Goal: Task Accomplishment & Management: Manage account settings

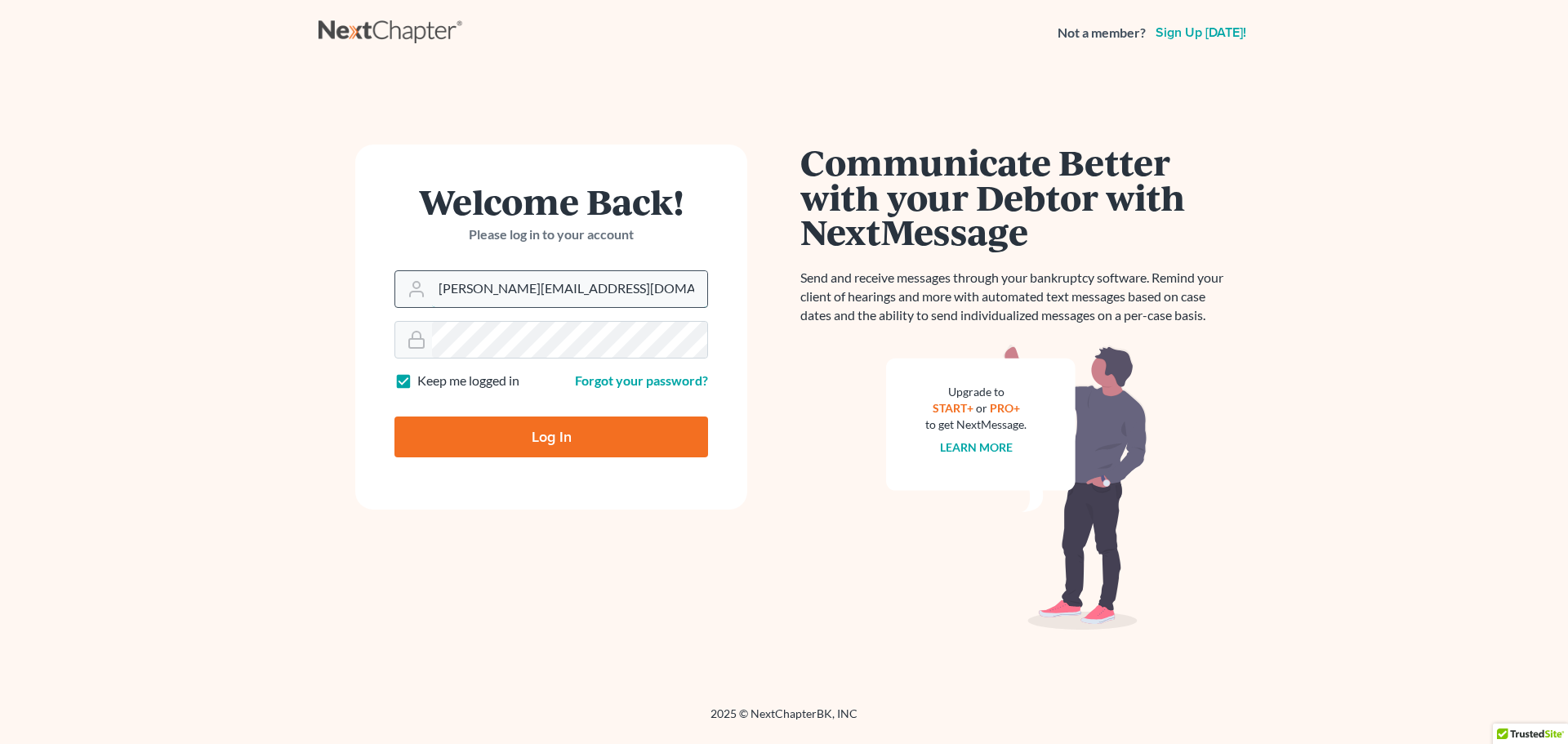
click at [612, 302] on input "[PERSON_NAME][EMAIL_ADDRESS][DOMAIN_NAME]" at bounding box center [569, 289] width 275 height 36
drag, startPoint x: 618, startPoint y: 291, endPoint x: 206, endPoint y: 305, distance: 412.2
click at [206, 305] on main "Welcome Back! Please log in to your account Email Address katelyn@brandonlawyer…" at bounding box center [784, 365] width 1568 height 601
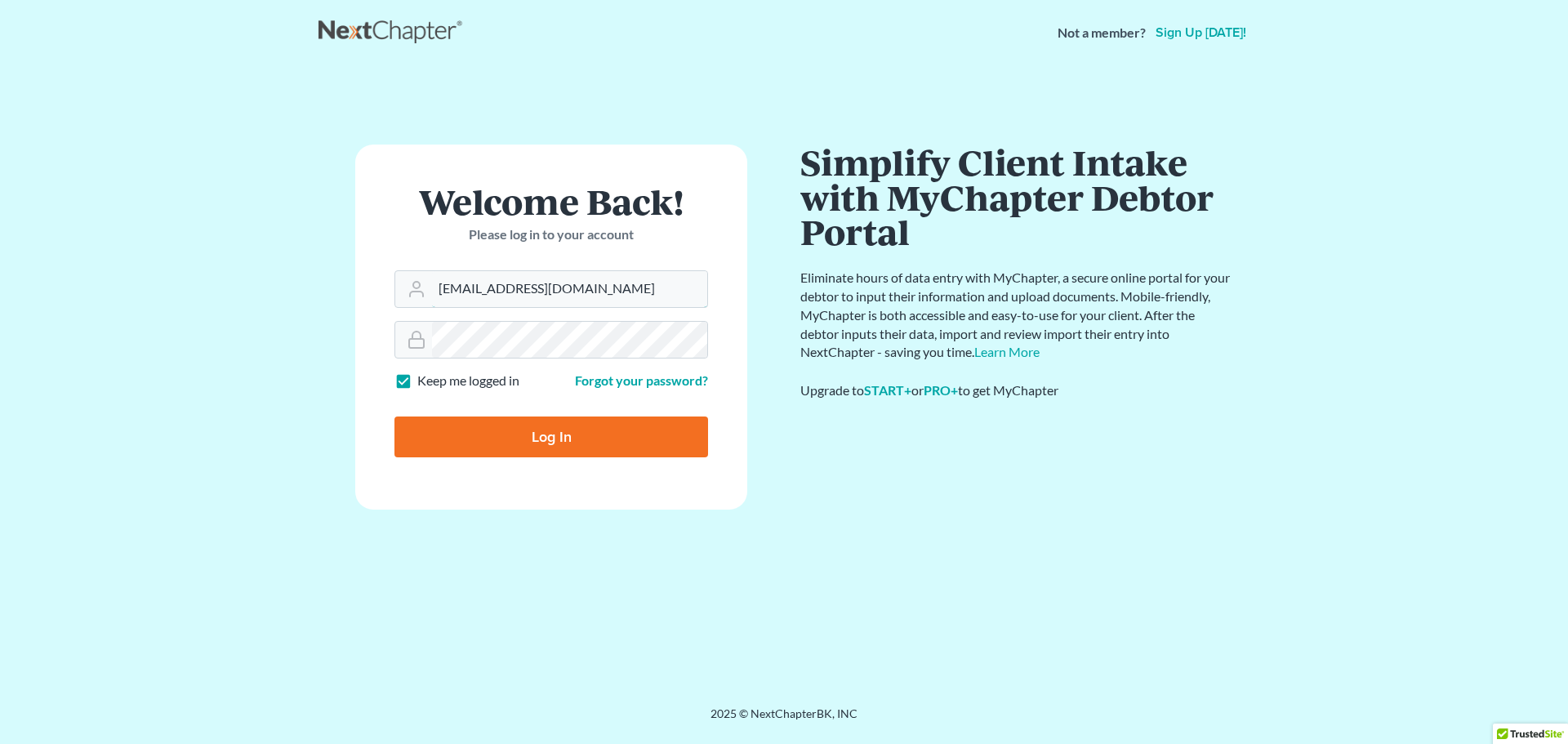
type input "[EMAIL_ADDRESS][DOMAIN_NAME]"
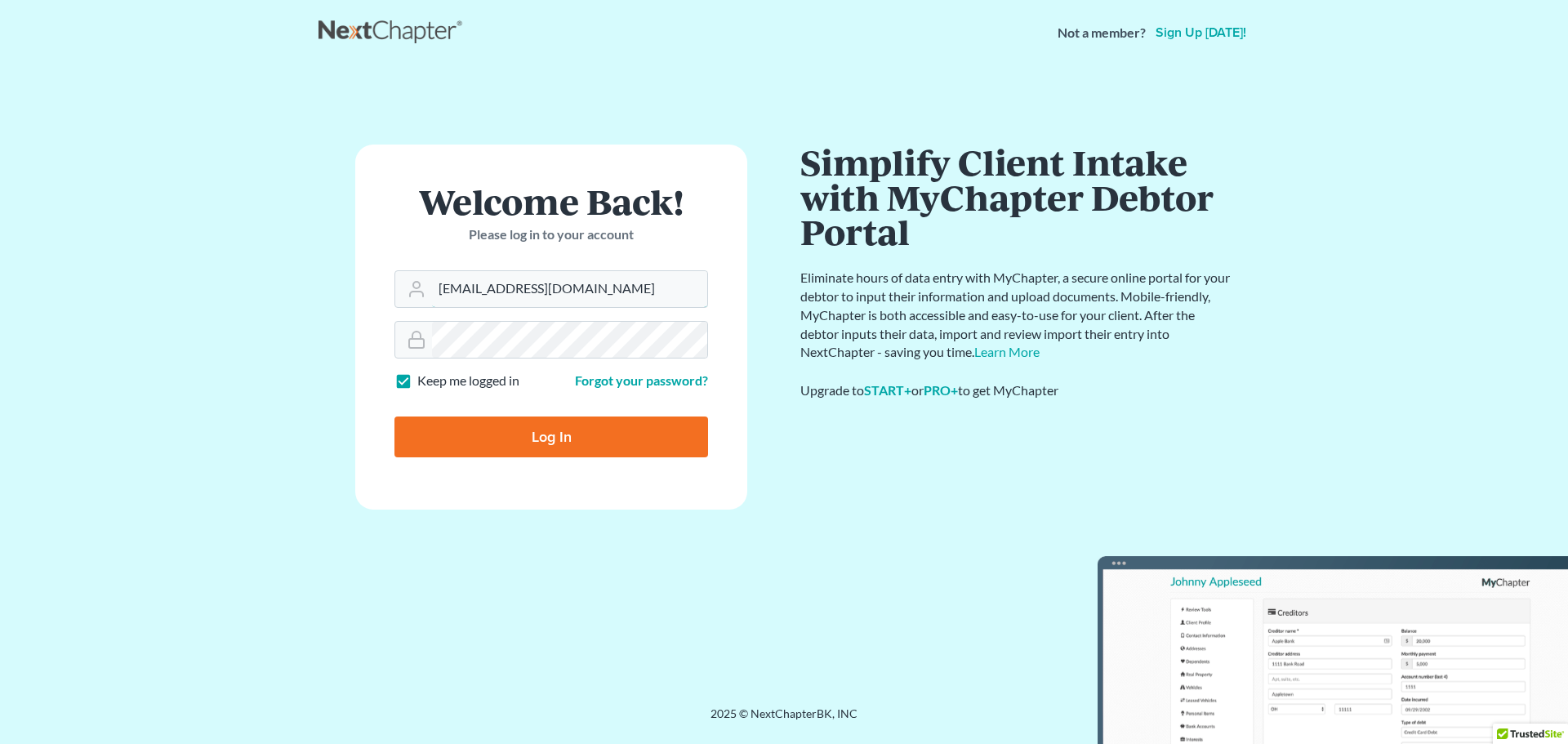
click at [395, 416] on input "Log In" at bounding box center [552, 436] width 314 height 41
type input "Thinking..."
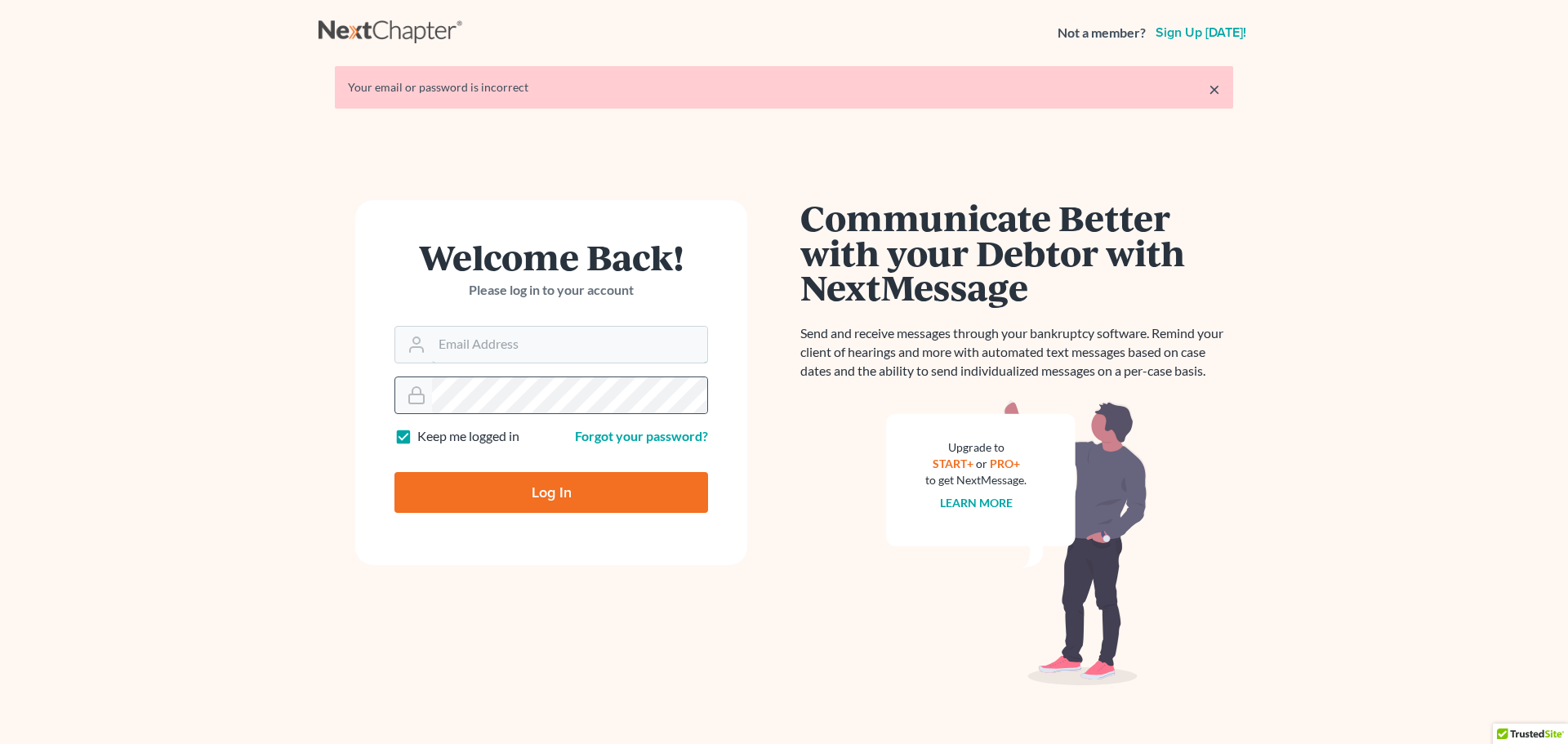
type input "katelyn@brandonlawyer.com"
click at [290, 382] on main "× Your email or password is incorrect Welcome Back! Please log in to your accou…" at bounding box center [784, 393] width 1568 height 656
click at [395, 472] on input "Log In" at bounding box center [552, 492] width 314 height 41
type input "Thinking..."
click at [254, 405] on main "× Your email or password is incorrect Welcome Back! Please log in to your accou…" at bounding box center [784, 393] width 1568 height 656
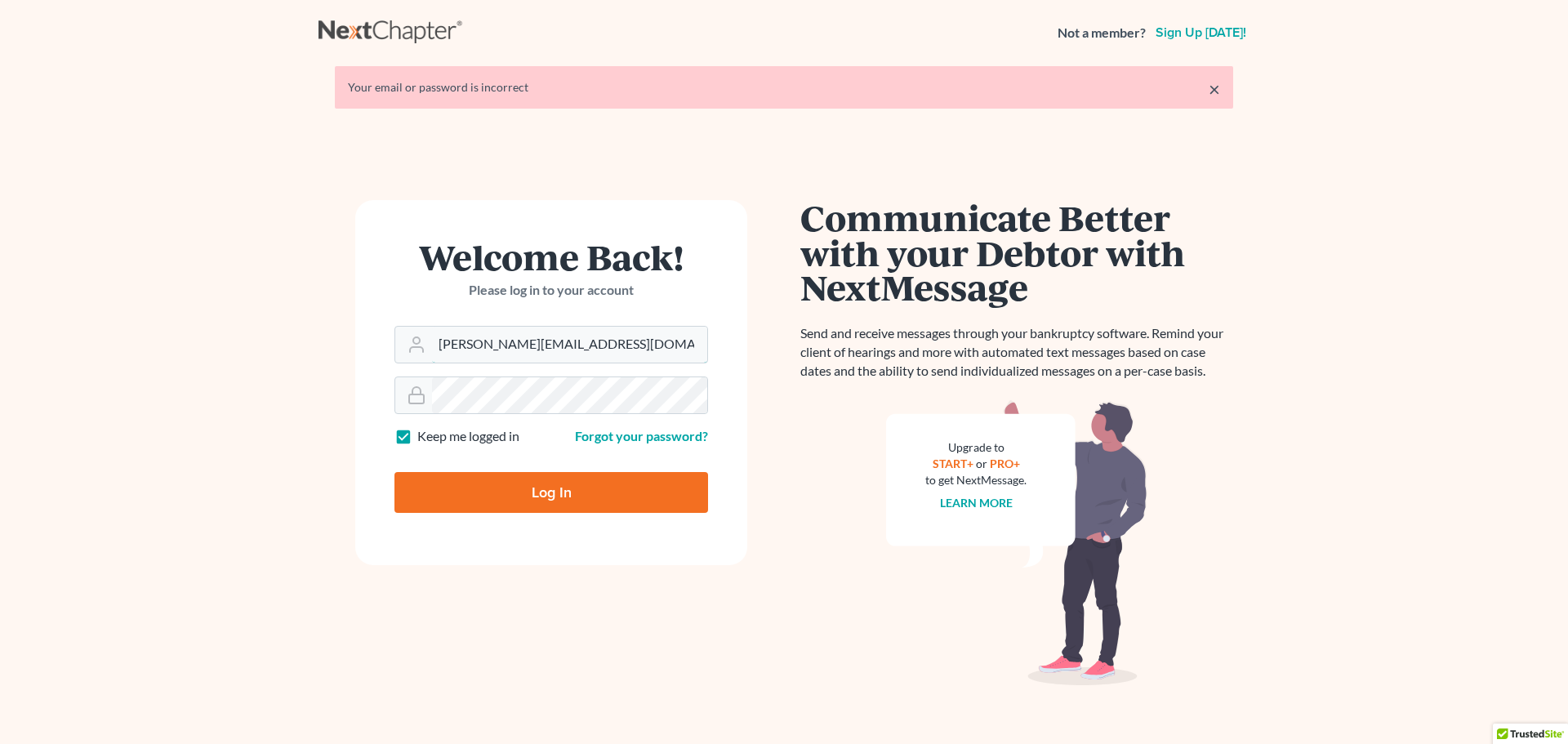
drag, startPoint x: 652, startPoint y: 346, endPoint x: 349, endPoint y: 354, distance: 303.1
click at [349, 354] on div "Welcome Back! Please log in to your account Email Address katelyn@brandonlawyer…" at bounding box center [551, 441] width 466 height 482
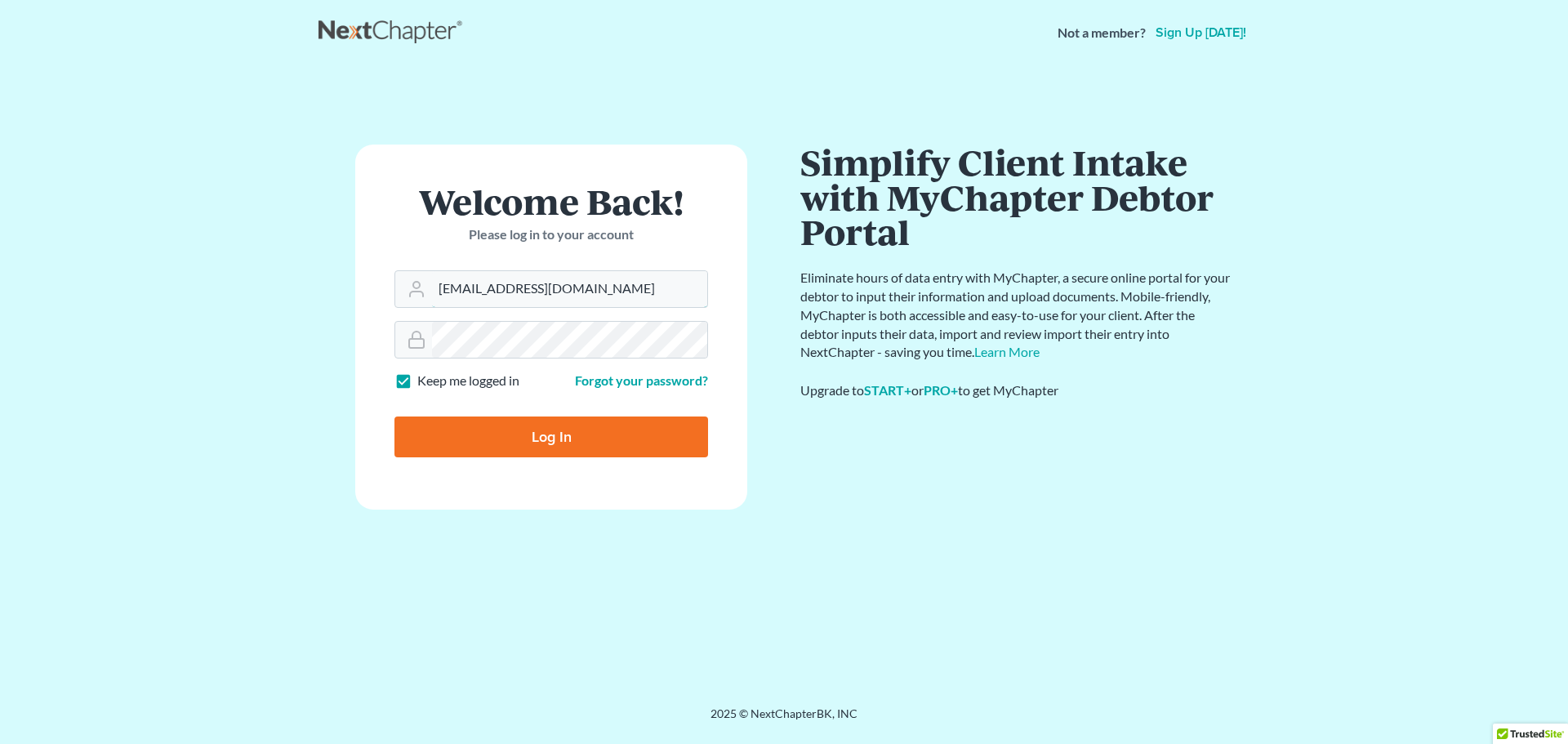
type input "kvinson@jennislaw.com"
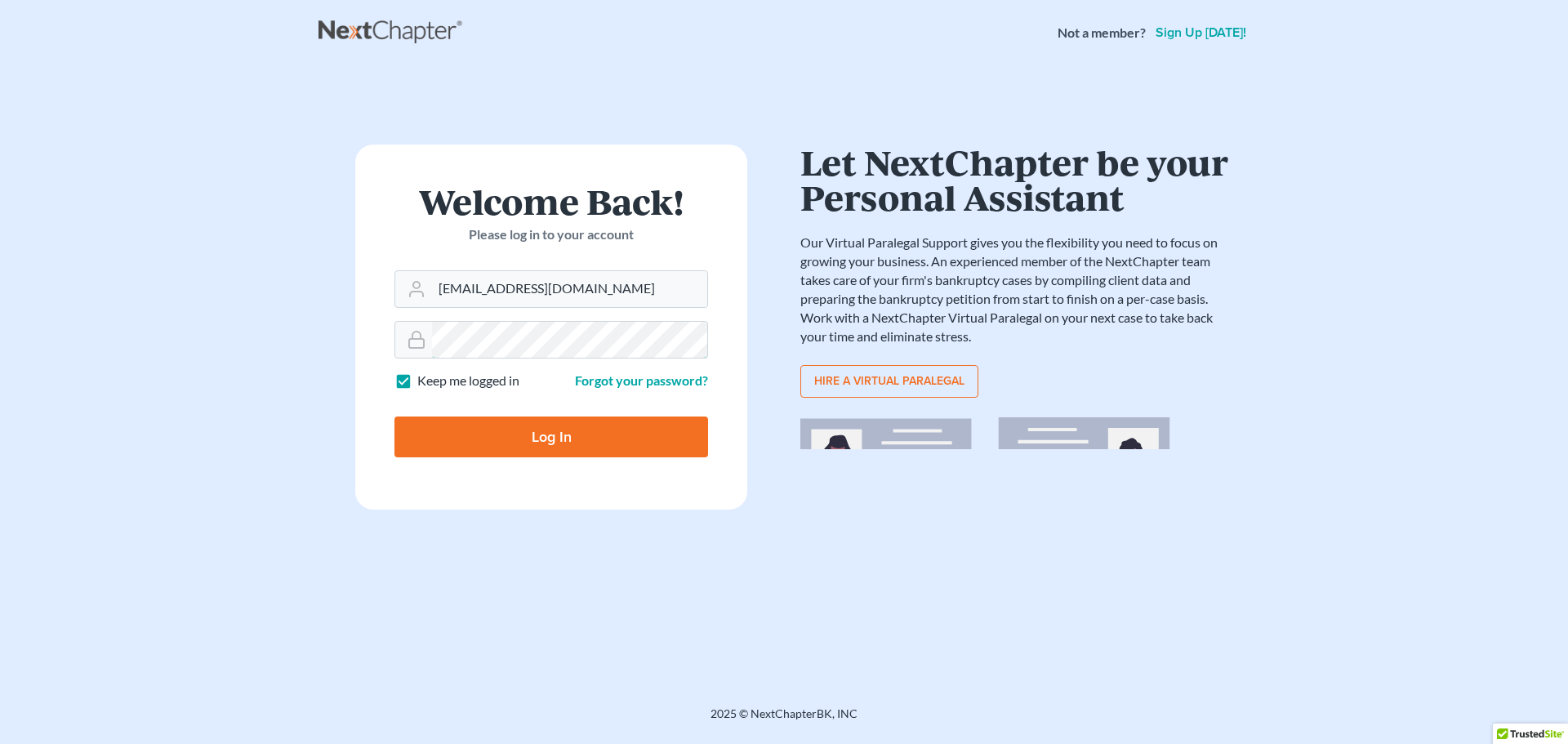
click at [395, 416] on input "Log In" at bounding box center [552, 436] width 314 height 41
type input "Thinking..."
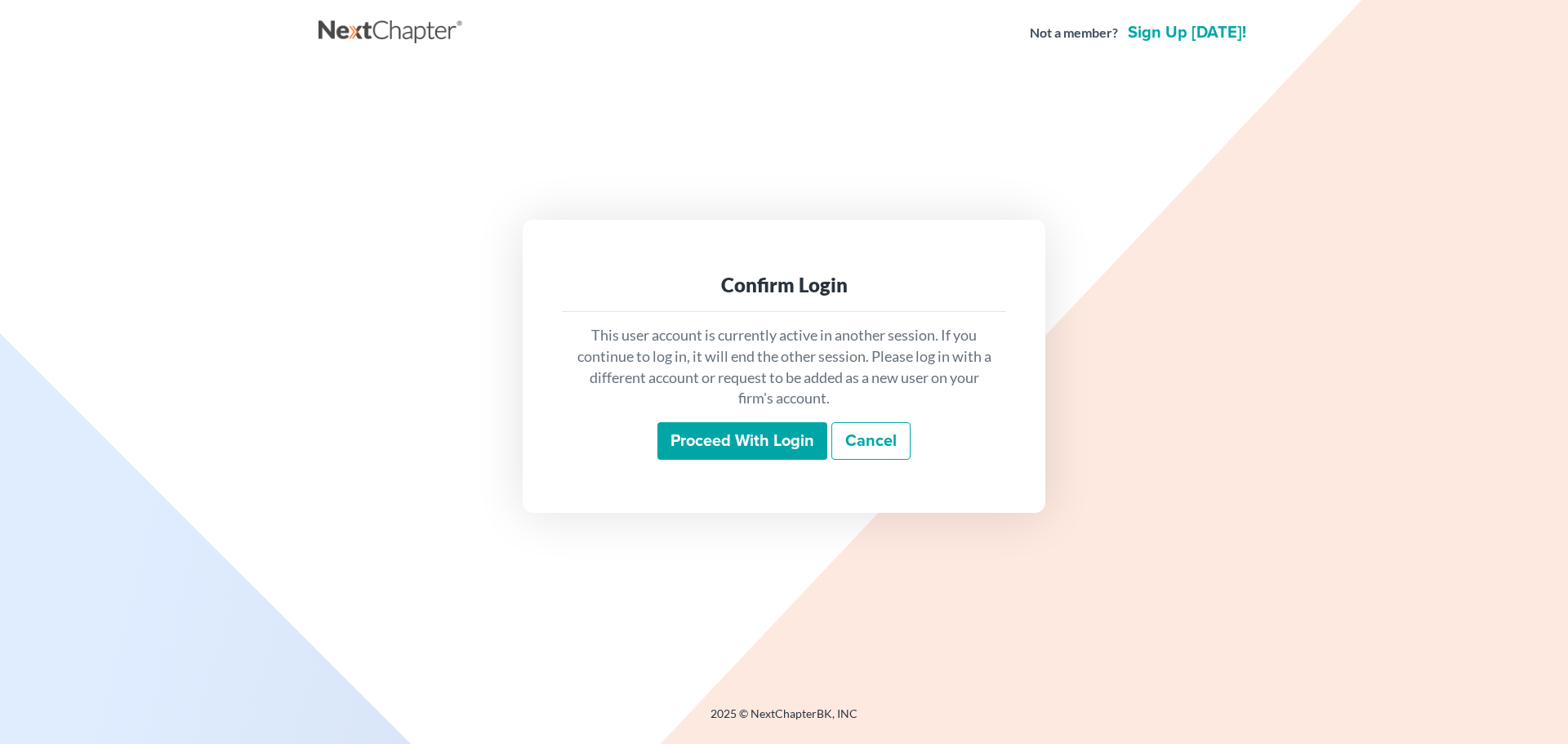
click at [804, 445] on input "Proceed with login" at bounding box center [742, 441] width 170 height 38
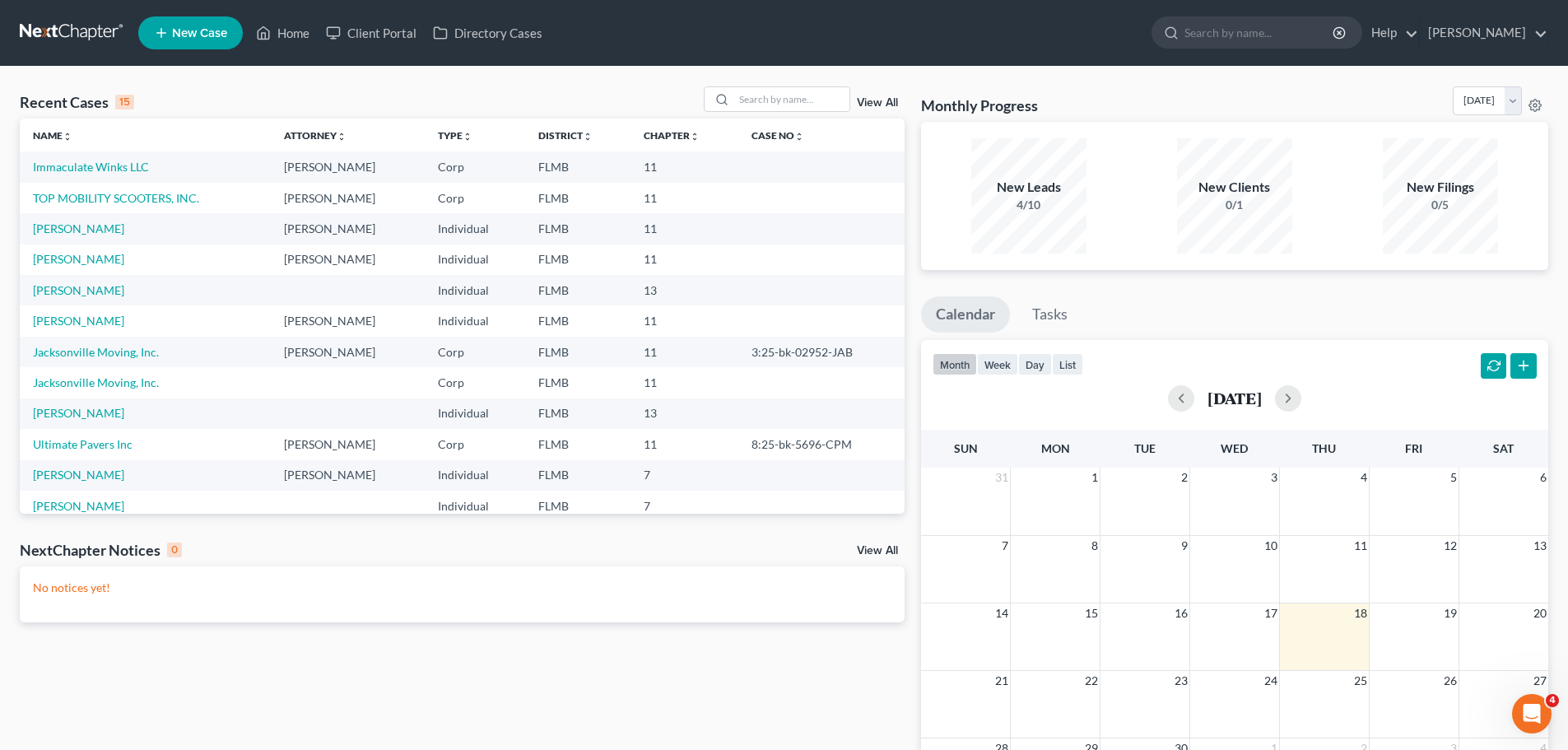
drag, startPoint x: 590, startPoint y: 278, endPoint x: 276, endPoint y: 668, distance: 500.7
click at [276, 668] on div "Recent Cases 15 View All Name unfold_more expand_more expand_less Attorney unfo…" at bounding box center [462, 494] width 902 height 815
